Goal: Check status: Check status

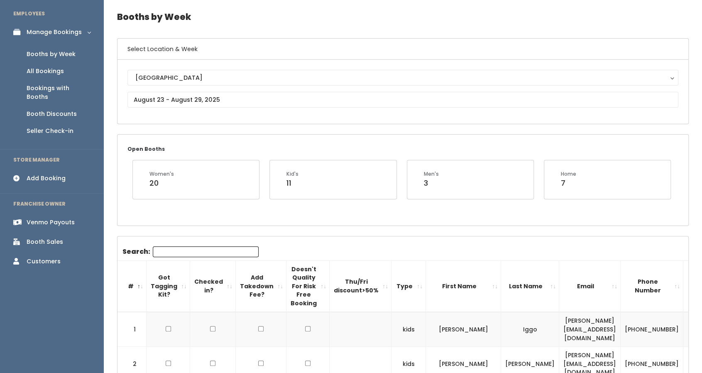
scroll to position [22, 0]
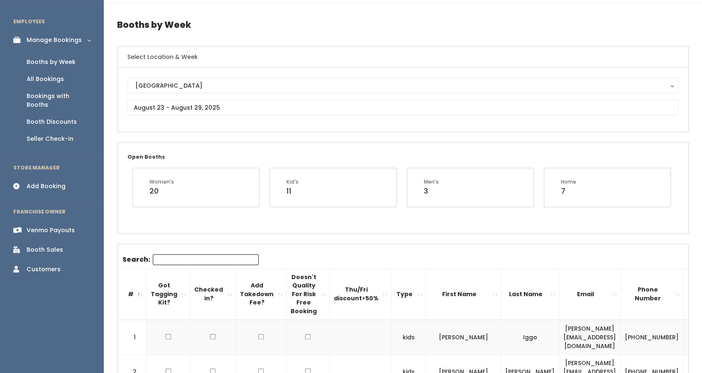
click at [49, 117] on div "Booth Discounts" at bounding box center [52, 121] width 50 height 9
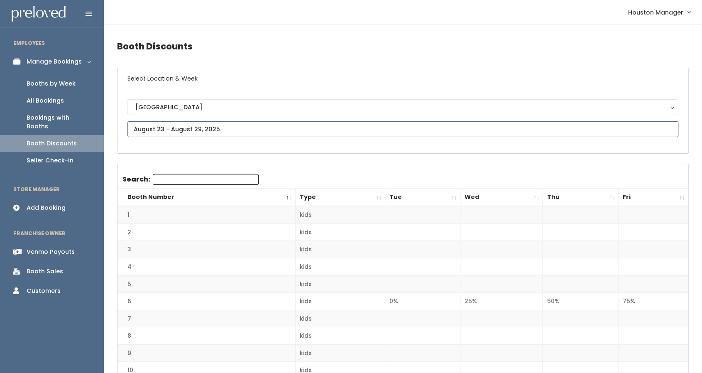
click at [159, 124] on input "text" at bounding box center [402, 129] width 551 height 16
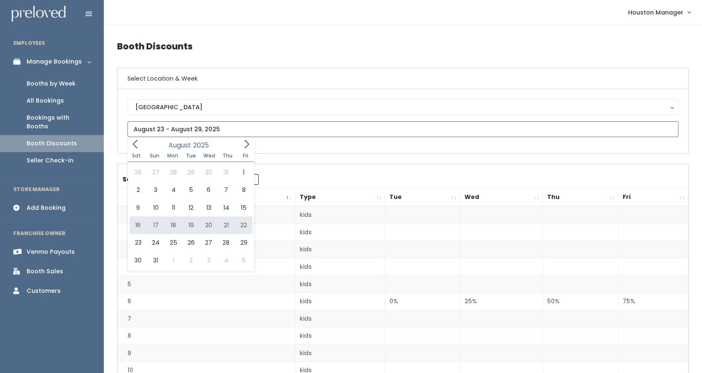
type input "August 16 to August 22"
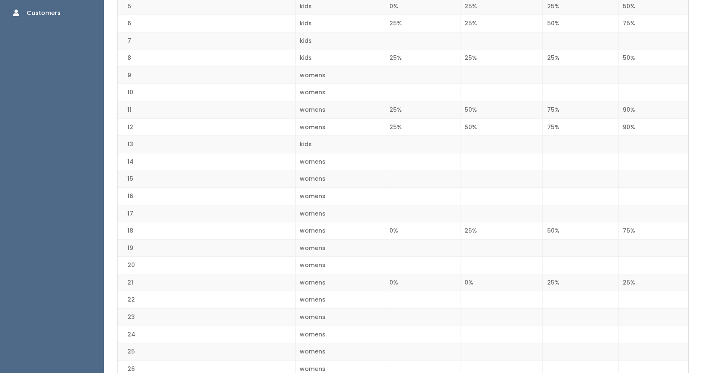
scroll to position [344, 0]
